Goal: Task Accomplishment & Management: Manage account settings

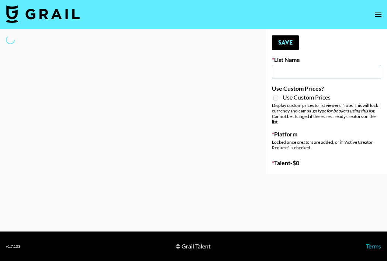
click at [290, 72] on input at bounding box center [326, 72] width 109 height 14
click at [297, 149] on div "Locked once creators are added, or if "Active Creator Request" is checked." at bounding box center [326, 144] width 109 height 11
click at [331, 48] on div "Your changes have been saved! Save List Name Use Custom Prices? Use Custom Pric…" at bounding box center [326, 102] width 121 height 145
type input "[PERSON_NAME] - Relatable ([DATE])"
checkbox input "true"
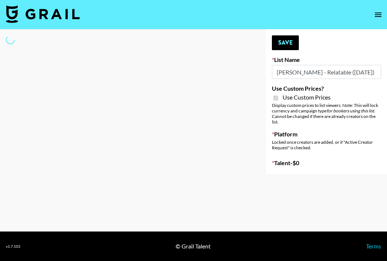
select select "Brand"
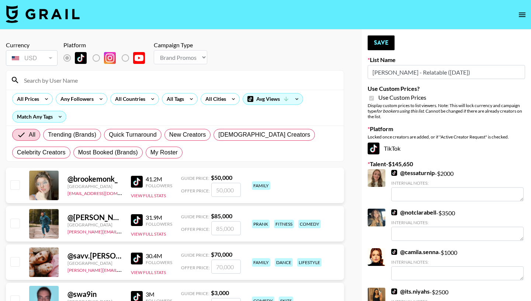
click at [91, 79] on input at bounding box center [180, 80] width 320 height 12
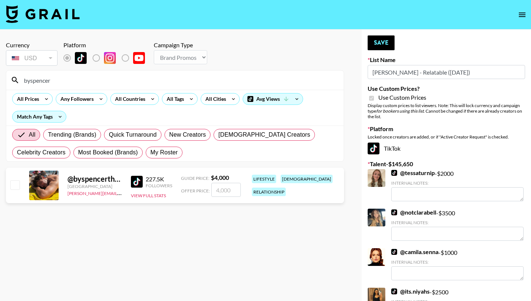
type input "byspencer"
click at [225, 192] on input "number" at bounding box center [226, 190] width 30 height 14
checkbox input "true"
click at [230, 221] on section "Currency USD USD ​ Platform Campaign Type Choose Type... Song Promos Brand Prom…" at bounding box center [175, 156] width 338 height 242
click at [95, 58] on label "List locked to TikTok." at bounding box center [102, 57] width 27 height 15
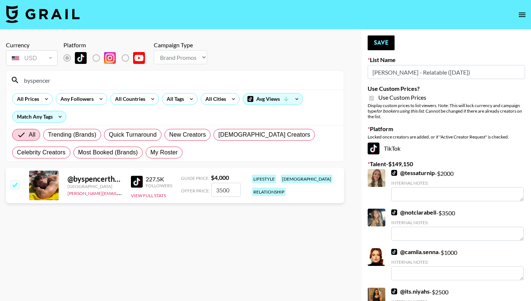
click at [230, 189] on input "3500" at bounding box center [226, 190] width 30 height 14
click at [235, 221] on section "Currency USD USD ​ Platform Campaign Type Choose Type... Song Promos Brand Prom…" at bounding box center [175, 156] width 338 height 242
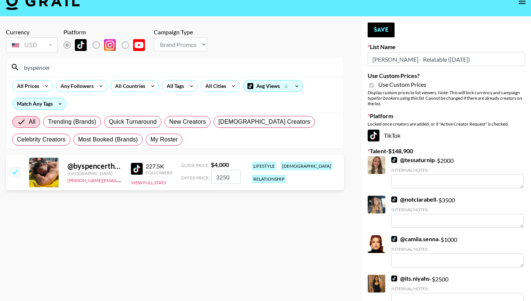
scroll to position [15, 0]
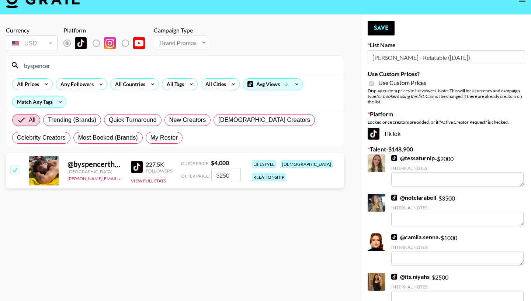
click at [231, 177] on input "3250" at bounding box center [226, 175] width 30 height 14
type input "3200"
click at [240, 238] on section "Currency USD USD ​ Platform Campaign Type Choose Type... Song Promos Brand Prom…" at bounding box center [175, 142] width 338 height 242
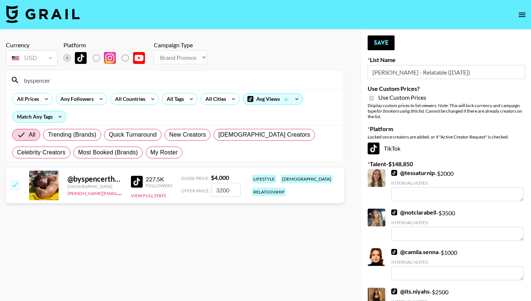
scroll to position [8, 0]
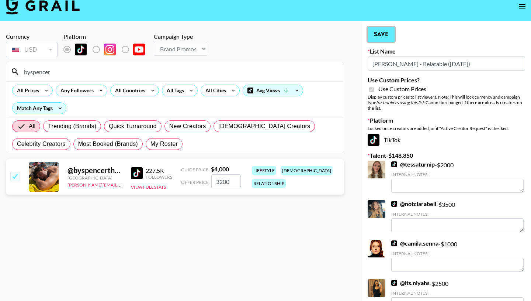
click at [385, 34] on button "Save" at bounding box center [381, 34] width 27 height 15
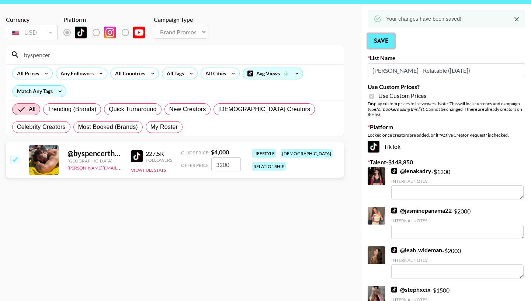
scroll to position [24, 0]
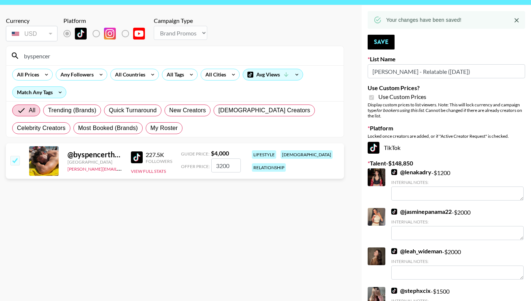
click at [387, 191] on textarea at bounding box center [458, 193] width 132 height 14
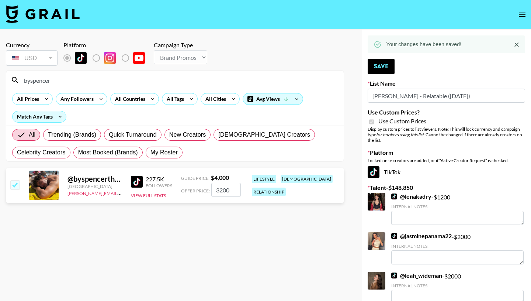
click at [228, 242] on section "Currency USD USD ​ Platform Campaign Type Choose Type... Song Promos Brand Prom…" at bounding box center [175, 156] width 338 height 242
click at [12, 183] on input "checkbox" at bounding box center [14, 184] width 9 height 9
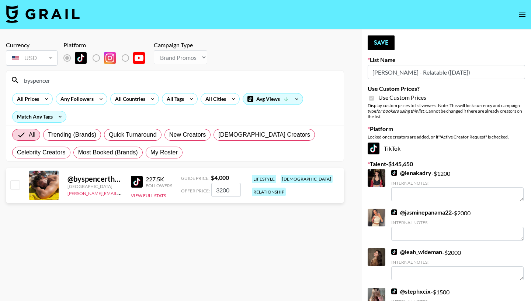
click at [16, 186] on input "checkbox" at bounding box center [14, 184] width 9 height 9
checkbox input "true"
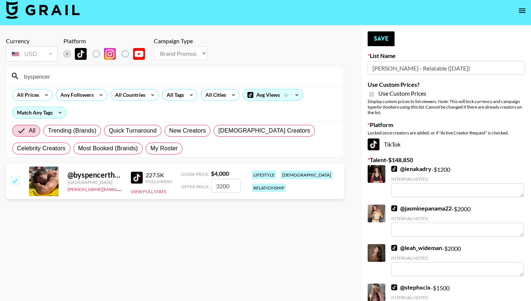
click at [250, 184] on div "lifestyle lgbtq+ relationship" at bounding box center [296, 181] width 92 height 26
click at [82, 175] on div "@ byspencerthomas" at bounding box center [95, 174] width 55 height 9
click at [48, 175] on div at bounding box center [44, 181] width 30 height 30
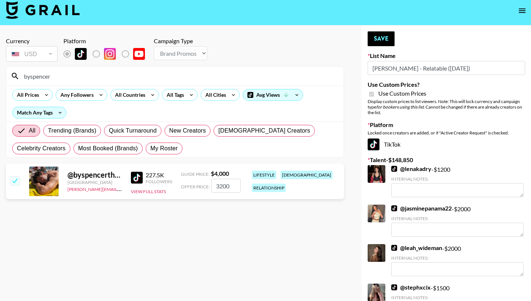
click at [49, 11] on img at bounding box center [43, 10] width 74 height 18
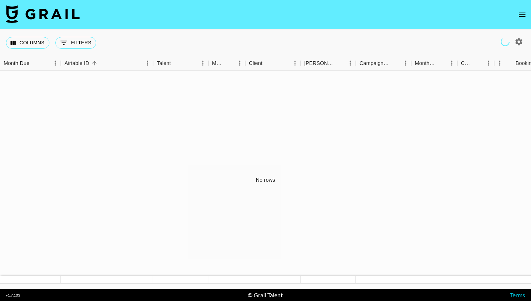
click at [387, 11] on icon "open drawer" at bounding box center [522, 14] width 9 height 9
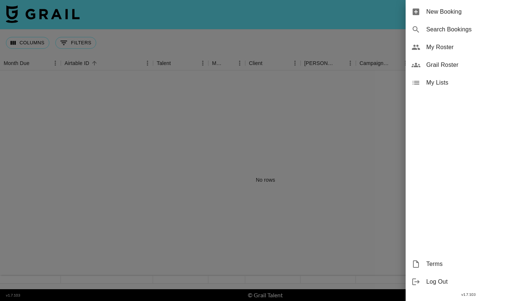
click at [387, 67] on span "Grail Roster" at bounding box center [476, 65] width 99 height 9
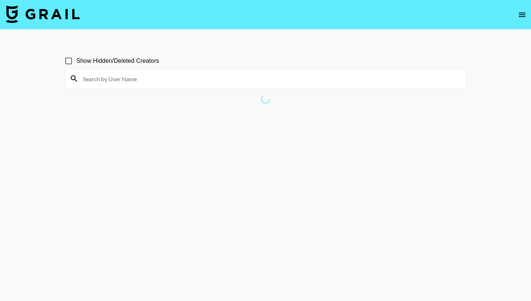
click at [387, 11] on icon "open drawer" at bounding box center [522, 14] width 9 height 9
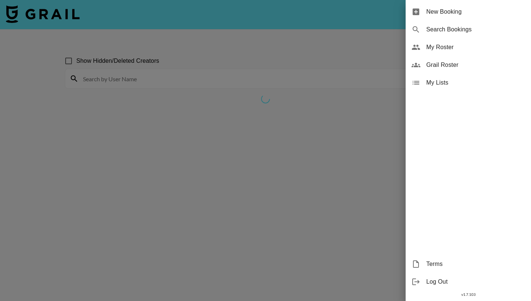
click at [387, 46] on span "My Roster" at bounding box center [476, 47] width 99 height 9
click at [288, 199] on div at bounding box center [265, 150] width 531 height 301
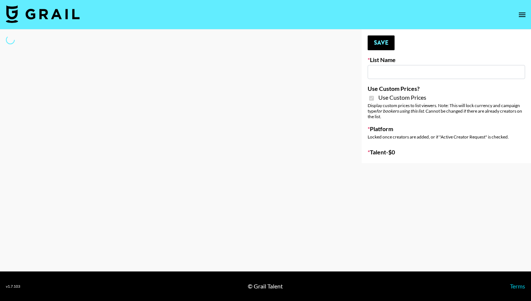
type input "[PERSON_NAME] - Relatable ([DATE])"
checkbox input "true"
select select "Brand"
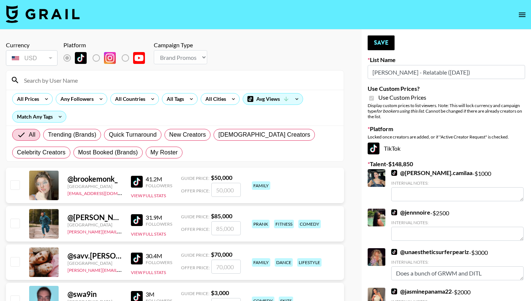
click at [78, 81] on input at bounding box center [180, 80] width 320 height 12
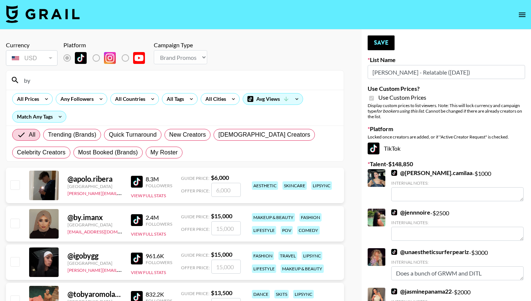
type input "b"
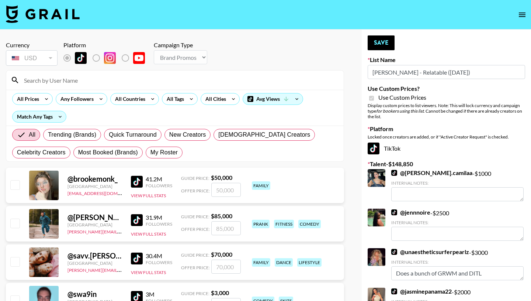
click at [473, 71] on input "[PERSON_NAME] - Relatable ([DATE])" at bounding box center [447, 72] width 158 height 14
click at [526, 10] on icon "open drawer" at bounding box center [522, 14] width 9 height 9
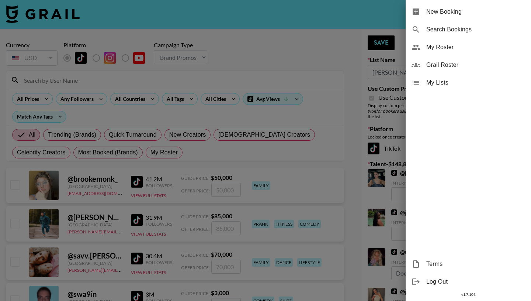
click at [455, 28] on span "Search Bookings" at bounding box center [476, 29] width 99 height 9
select select "id"
